Goal: Find contact information: Find contact information

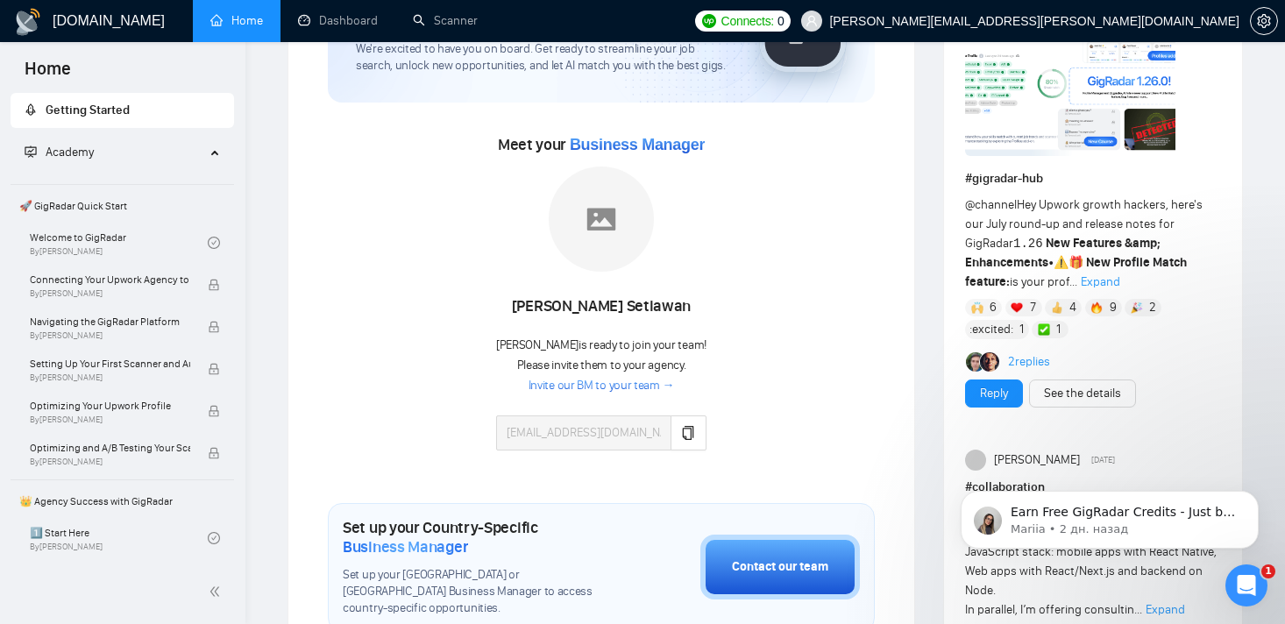
scroll to position [163, 0]
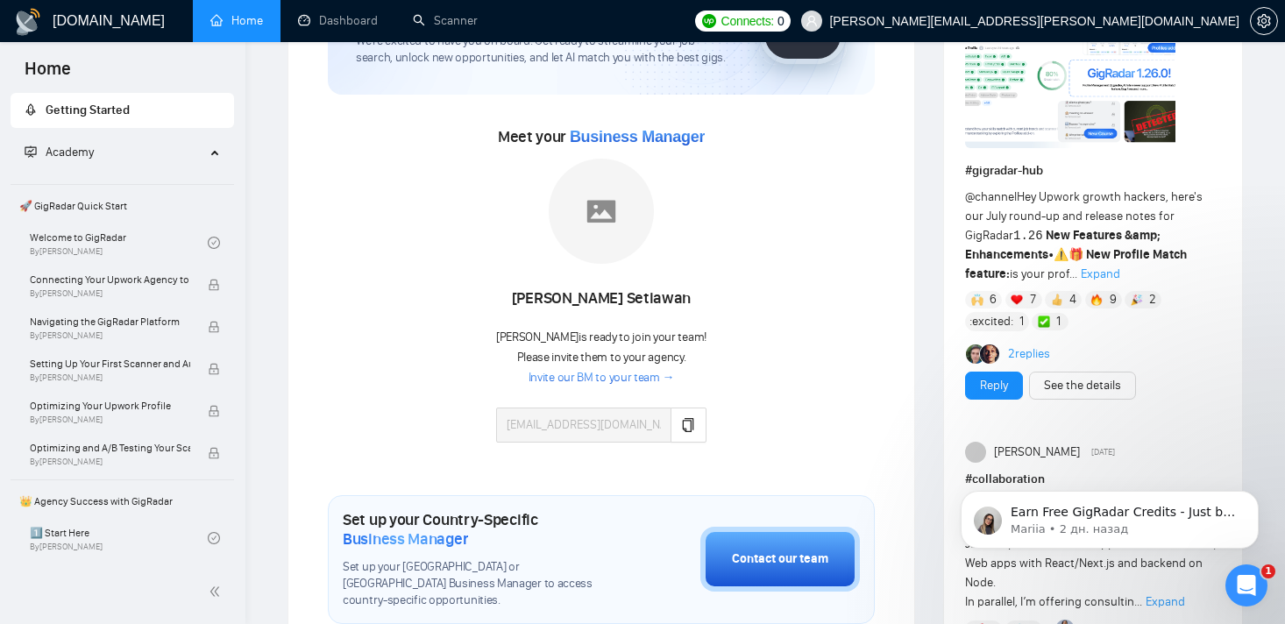
click at [597, 372] on link "Invite our BM to your team →" at bounding box center [602, 378] width 146 height 17
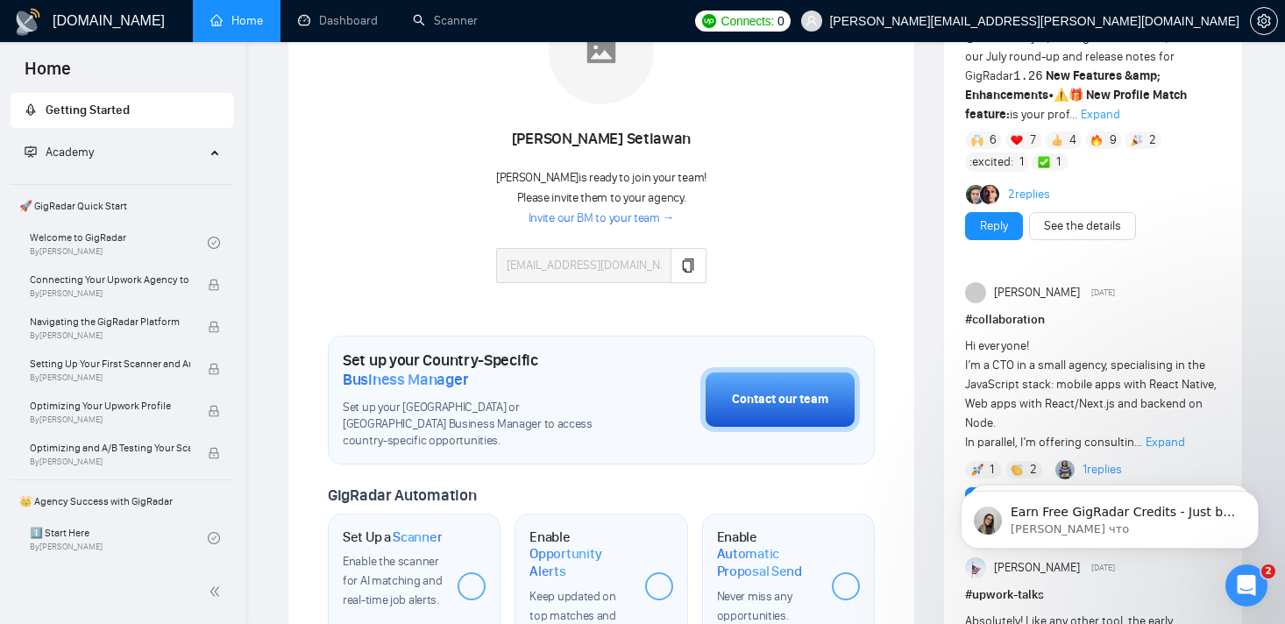
scroll to position [229, 0]
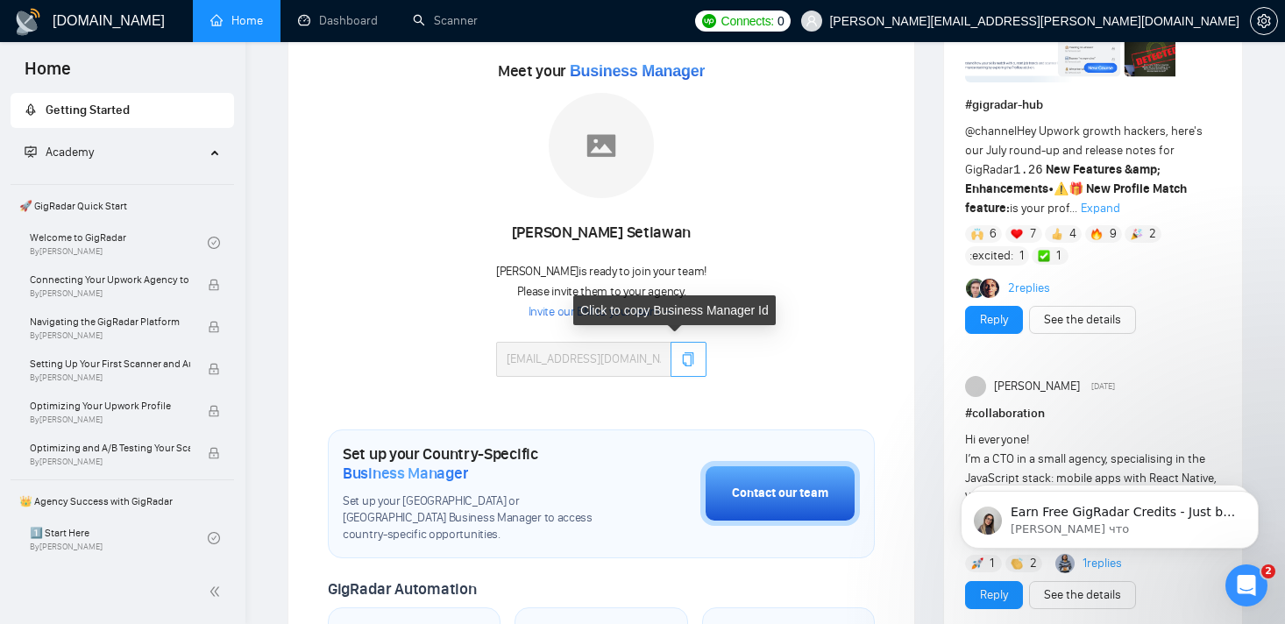
click at [681, 360] on icon "copy" at bounding box center [688, 359] width 14 height 14
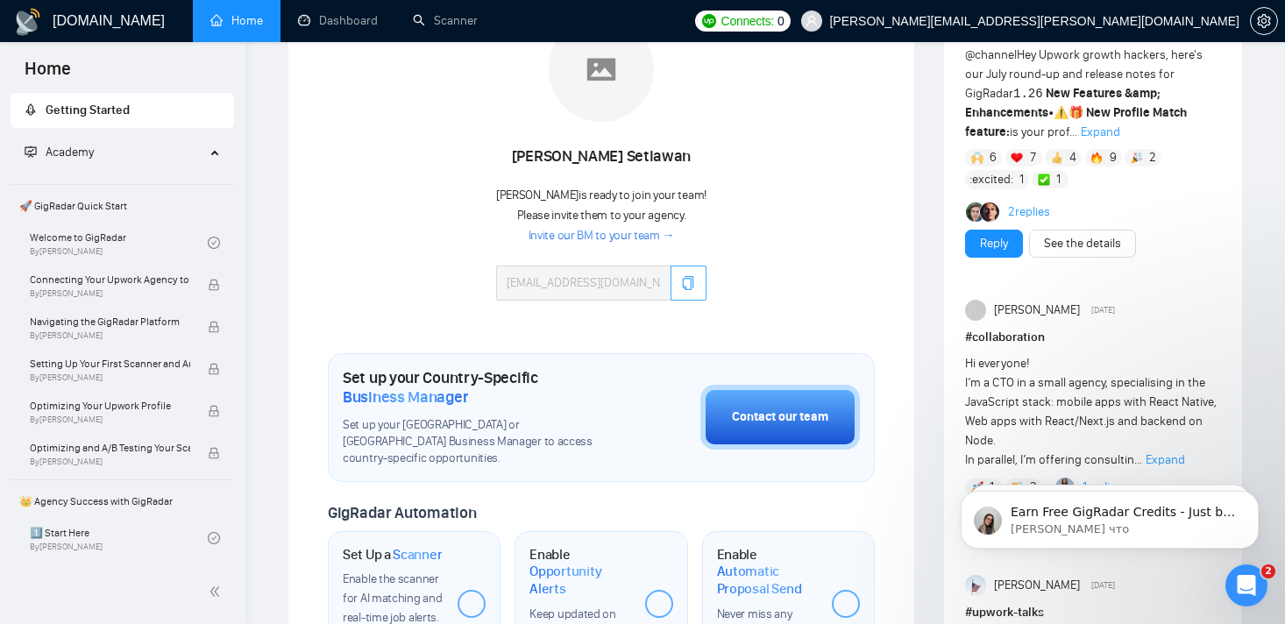
scroll to position [195, 0]
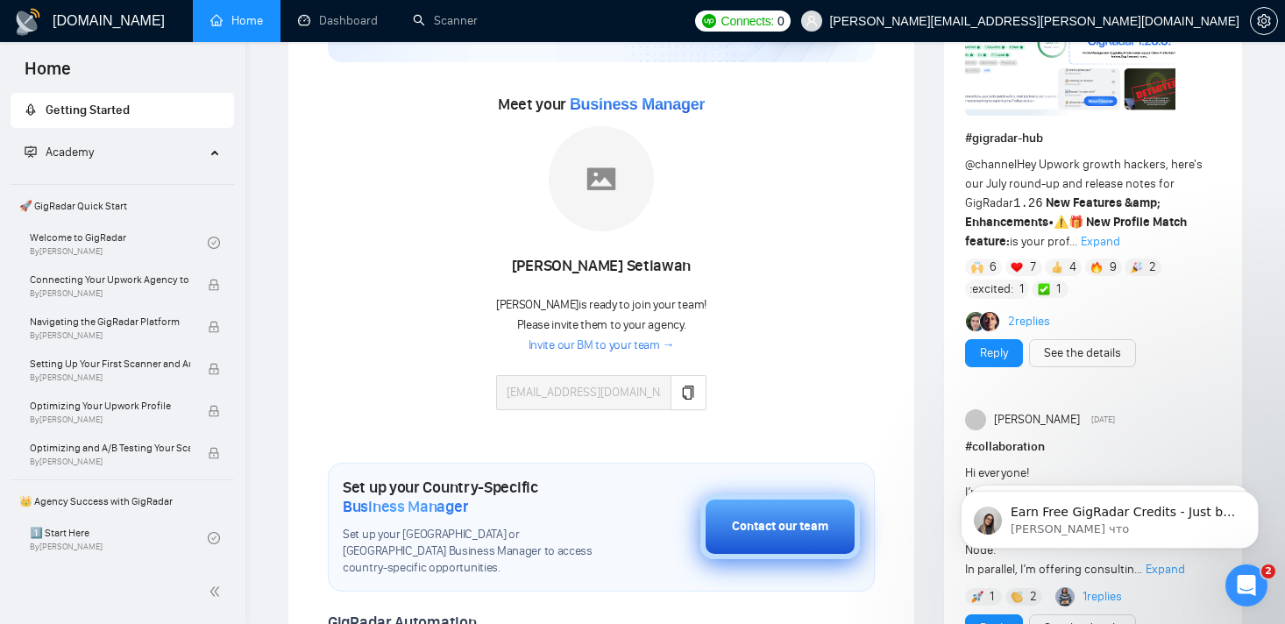
click at [783, 522] on div "Contact our team" at bounding box center [780, 526] width 96 height 19
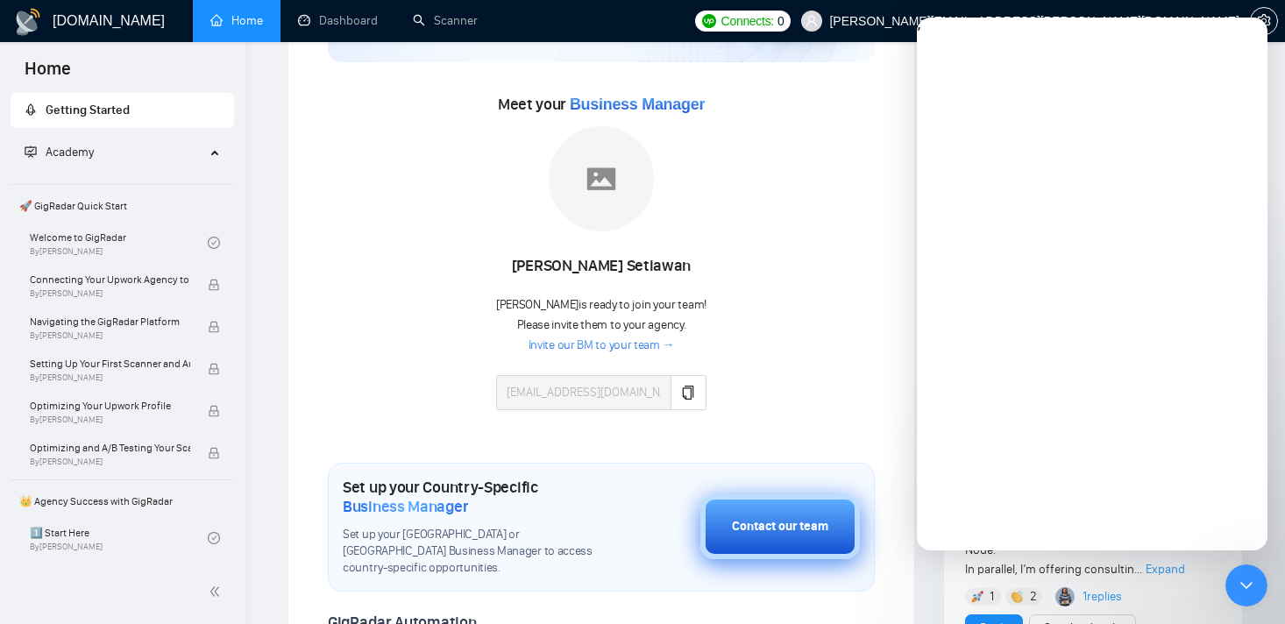
scroll to position [0, 0]
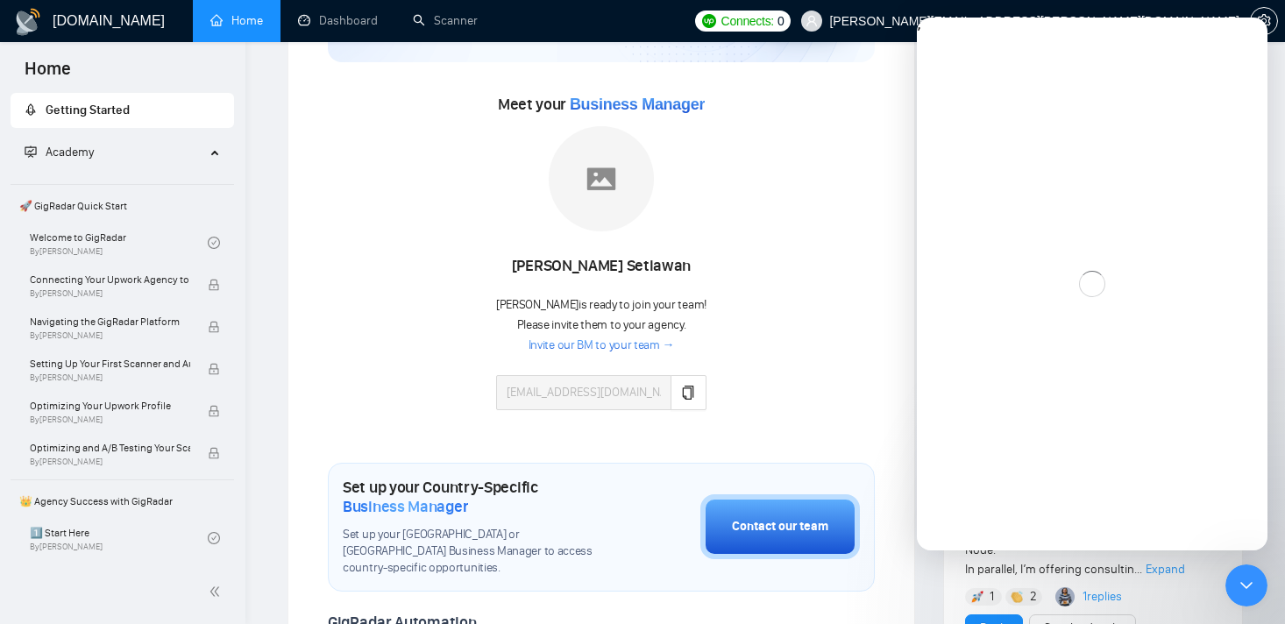
click at [784, 325] on div "Meet your Business Manager Rafik Setiawan Rafik is ready to join your team! Ple…" at bounding box center [601, 258] width 547 height 337
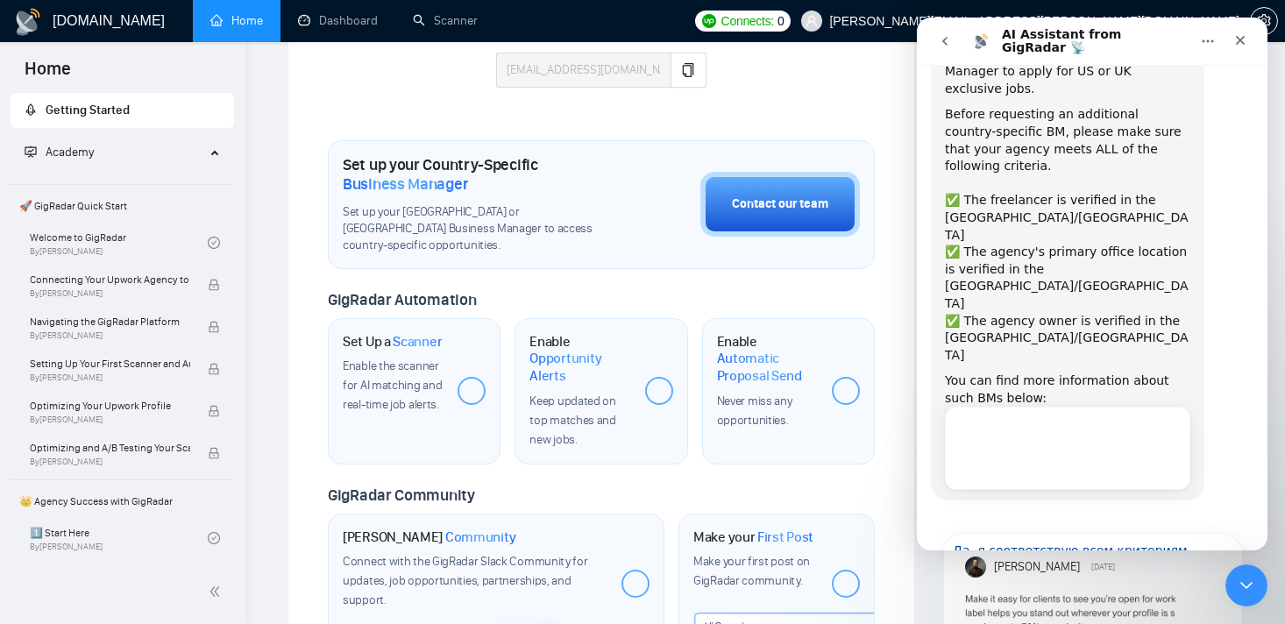
scroll to position [80, 0]
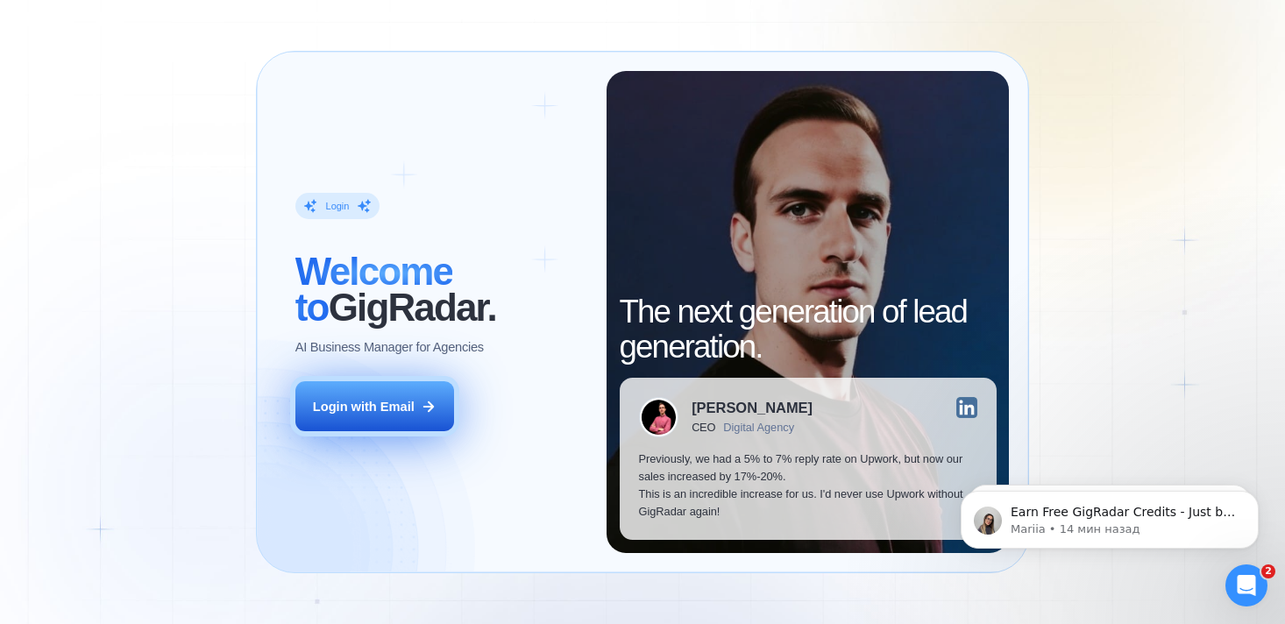
click at [375, 401] on div "Login with Email" at bounding box center [364, 407] width 102 height 18
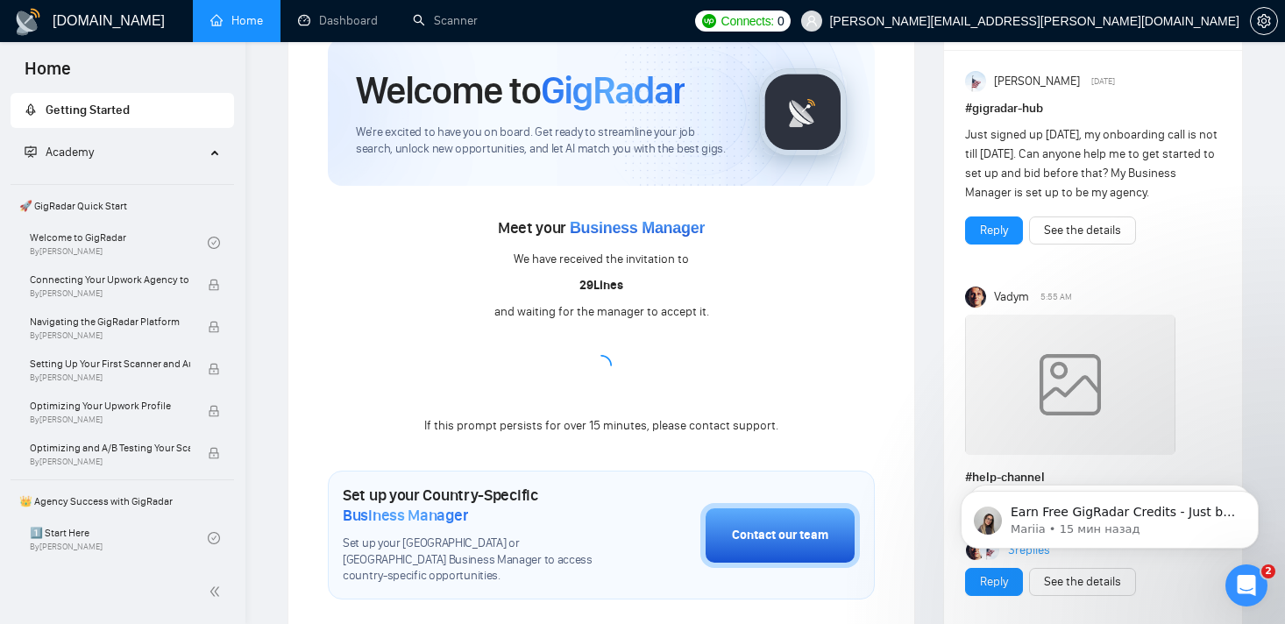
scroll to position [416, 0]
